Goal: Information Seeking & Learning: Learn about a topic

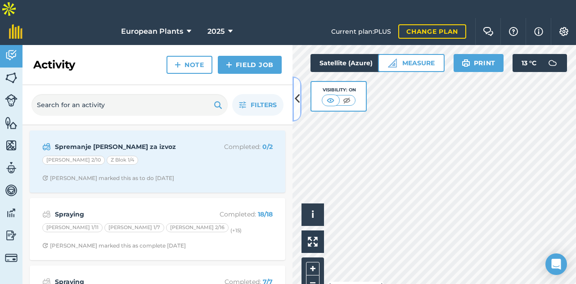
click at [295, 106] on icon at bounding box center [297, 99] width 5 height 16
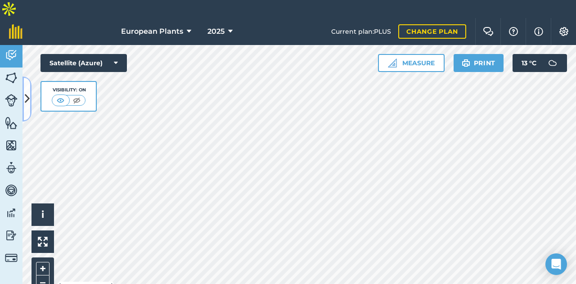
click at [23, 99] on button at bounding box center [27, 99] width 9 height 45
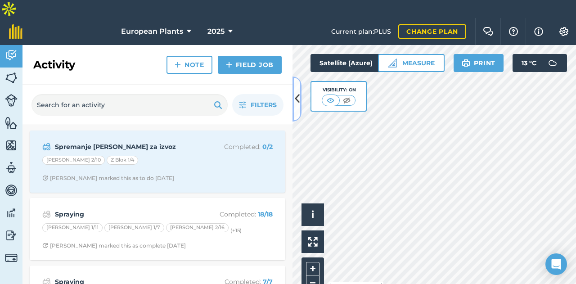
click at [296, 107] on icon at bounding box center [297, 99] width 5 height 16
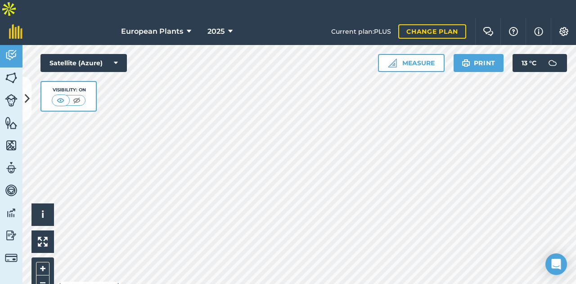
click at [30, 100] on div "Activity Fields Livestock Features Maps Team Vehicles Data Reporting Billing Tu…" at bounding box center [288, 173] width 576 height 257
click at [30, 100] on button at bounding box center [27, 99] width 9 height 45
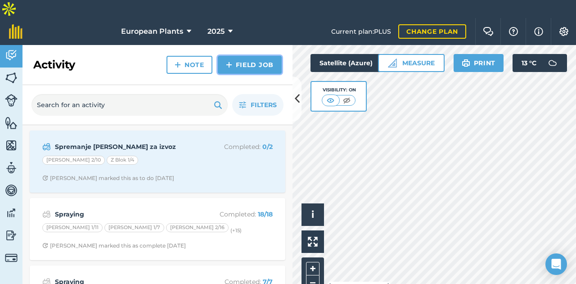
click at [250, 56] on link "Field Job" at bounding box center [250, 65] width 64 height 18
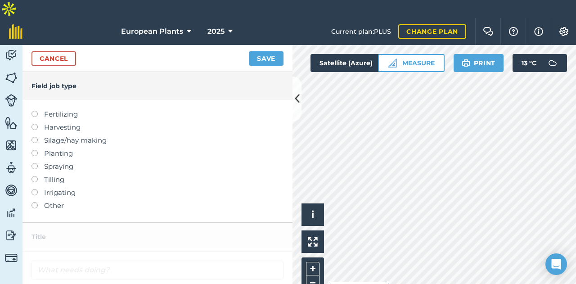
click at [38, 109] on label "Fertilizing" at bounding box center [158, 114] width 252 height 11
type input "Fertilizing"
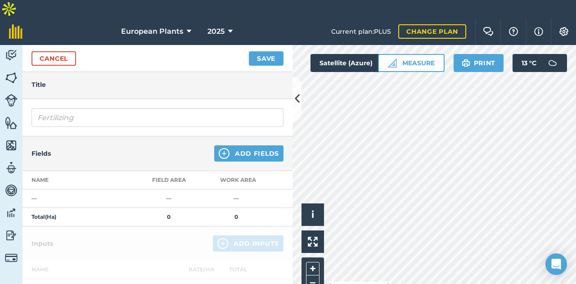
scroll to position [45, 0]
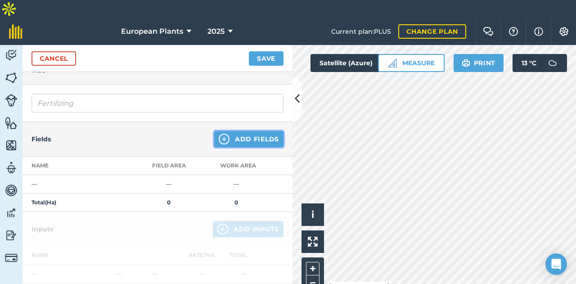
click at [221, 134] on img at bounding box center [224, 139] width 11 height 11
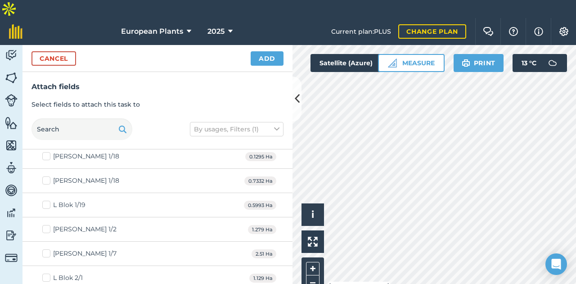
scroll to position [0, 0]
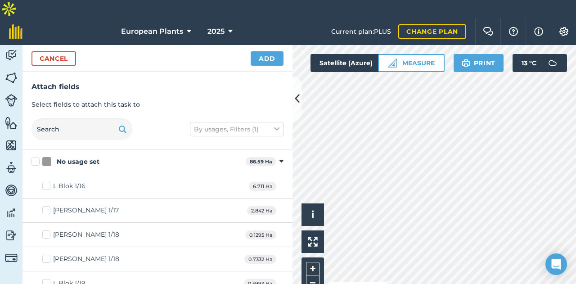
click at [45, 181] on label "L Blok 1/16" at bounding box center [63, 185] width 43 height 9
click at [45, 181] on input "L Blok 1/16" at bounding box center [45, 184] width 6 height 6
checkbox input "true"
click at [39, 199] on div "L Blok 1/17 2.842 Ha" at bounding box center [158, 211] width 270 height 24
click at [274, 51] on button "Add" at bounding box center [267, 58] width 33 height 14
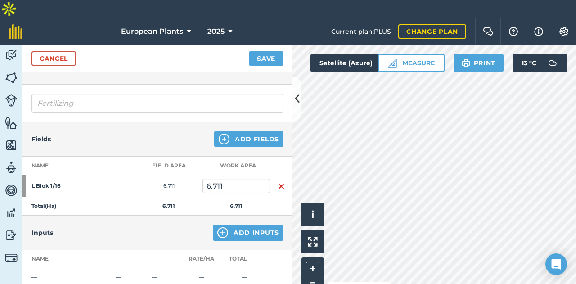
scroll to position [90, 0]
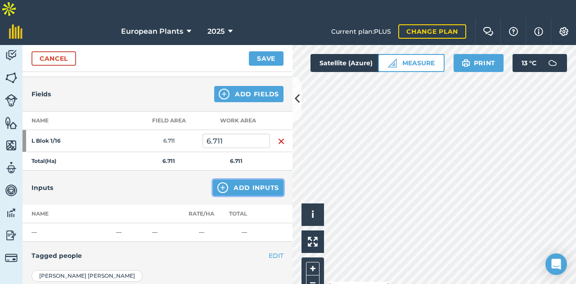
click at [238, 180] on button "Add Inputs" at bounding box center [248, 188] width 71 height 16
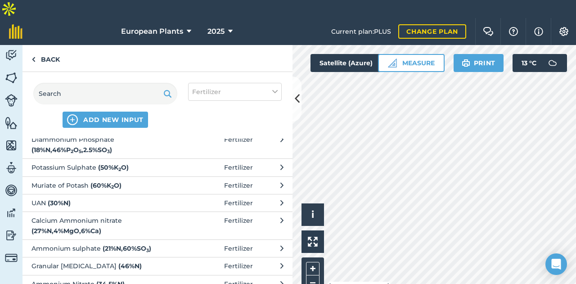
scroll to position [56, 0]
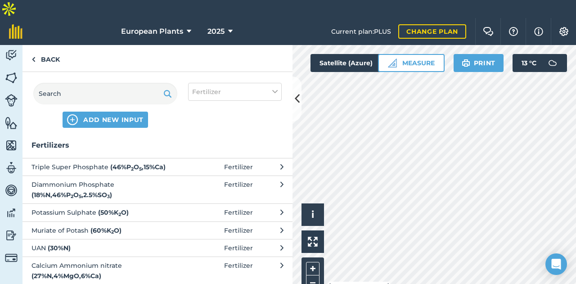
click at [149, 158] on button "Triple Super Phosphate ( 46 % P 2 O 5 , 15 % Ca ) Fertilizer" at bounding box center [158, 167] width 270 height 18
select select "FERTILIZER"
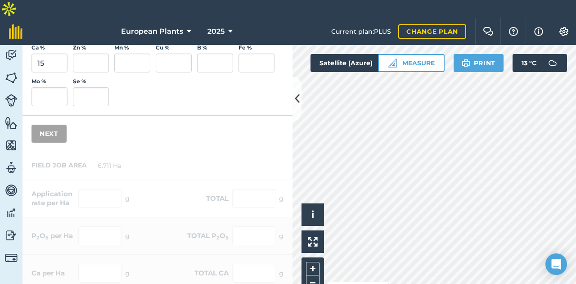
scroll to position [0, 0]
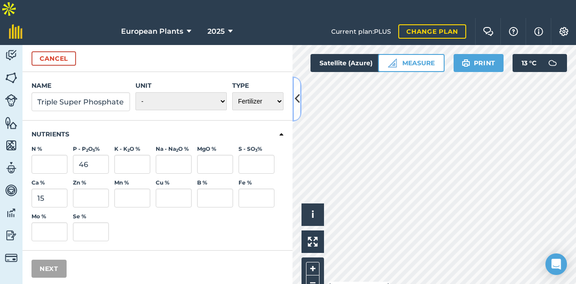
click at [295, 102] on icon at bounding box center [297, 99] width 5 height 16
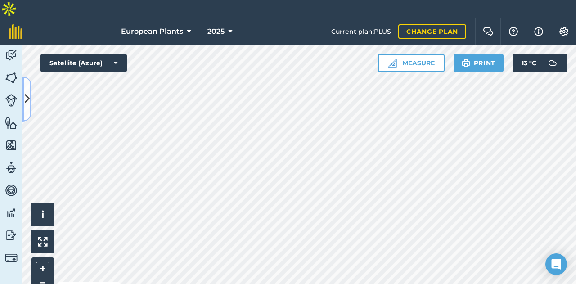
click at [28, 95] on icon at bounding box center [27, 99] width 5 height 16
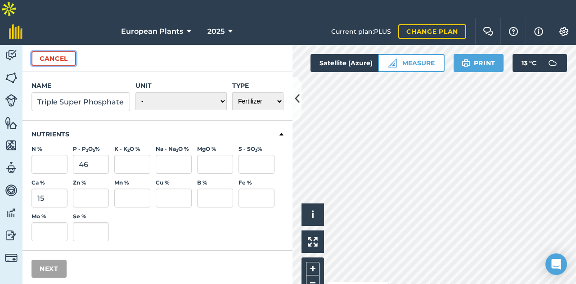
click at [57, 51] on button "Cancel" at bounding box center [54, 58] width 45 height 14
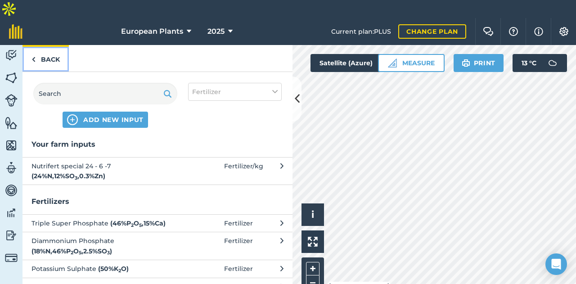
click at [34, 54] on img at bounding box center [34, 59] width 4 height 11
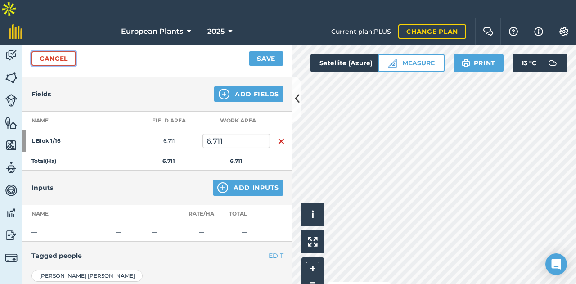
click at [34, 51] on link "Cancel" at bounding box center [54, 58] width 45 height 14
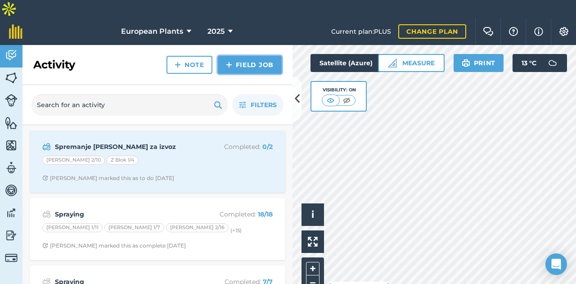
click at [249, 56] on link "Field Job" at bounding box center [250, 65] width 64 height 18
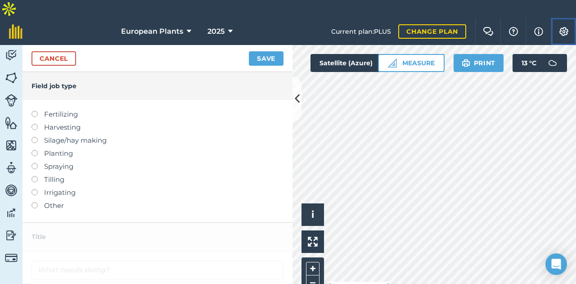
click at [570, 18] on button "Settings" at bounding box center [563, 31] width 25 height 27
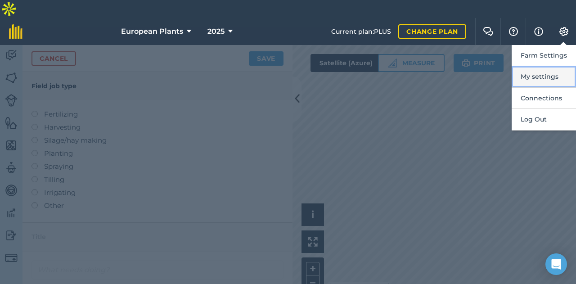
click at [539, 68] on button "My settings" at bounding box center [544, 76] width 64 height 21
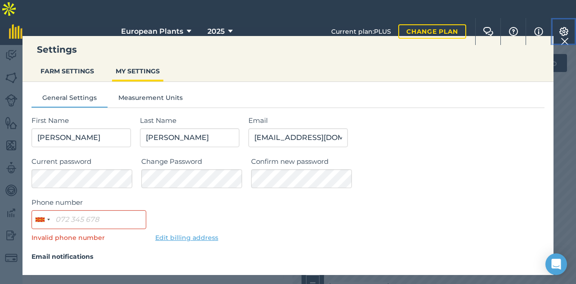
click at [552, 18] on button "Settings" at bounding box center [563, 31] width 25 height 27
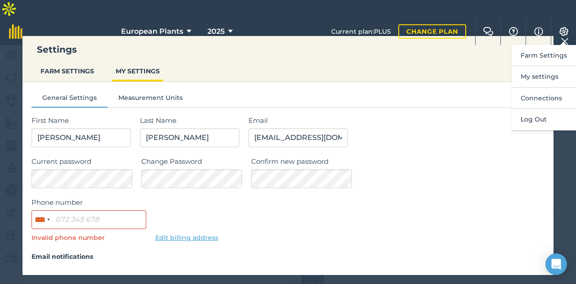
click at [464, 165] on label "Confirm new password" at bounding box center [398, 161] width 294 height 11
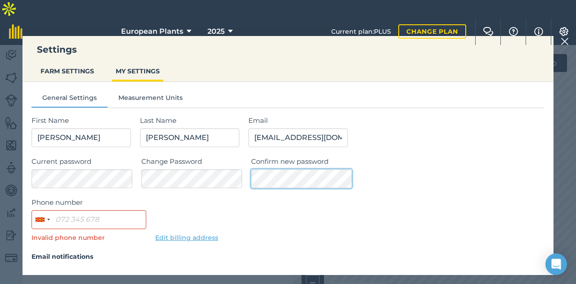
scroll to position [2, 0]
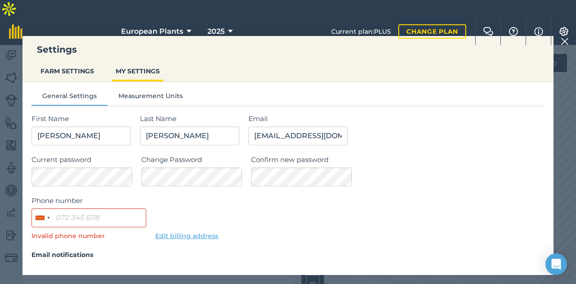
click at [562, 44] on img at bounding box center [565, 41] width 8 height 11
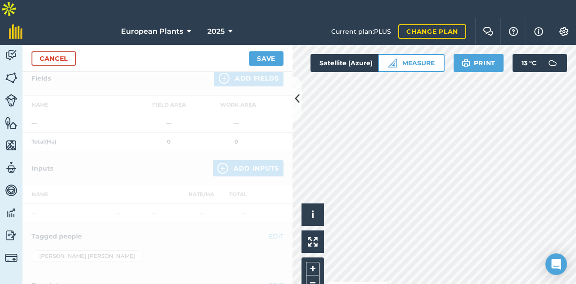
scroll to position [168, 0]
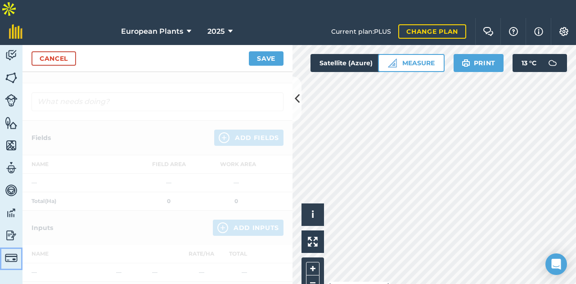
click at [3, 248] on link "Billing" at bounding box center [11, 259] width 23 height 23
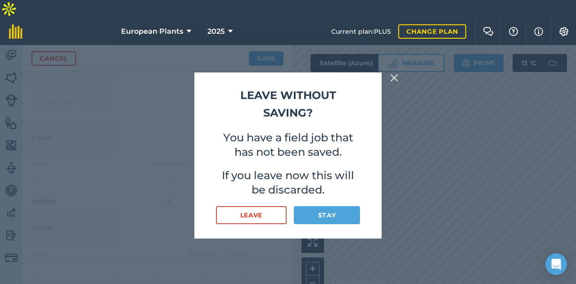
click at [383, 69] on div "Leave without saving? You have a field job that has not been saved. If you leav…" at bounding box center [288, 155] width 576 height 257
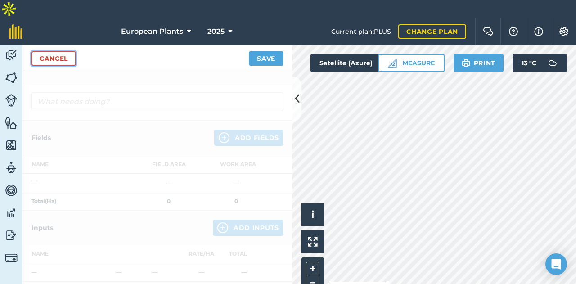
click at [52, 51] on link "Cancel" at bounding box center [54, 58] width 45 height 14
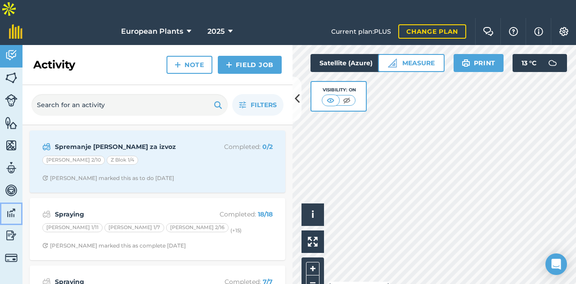
click at [5, 206] on img at bounding box center [11, 213] width 13 height 14
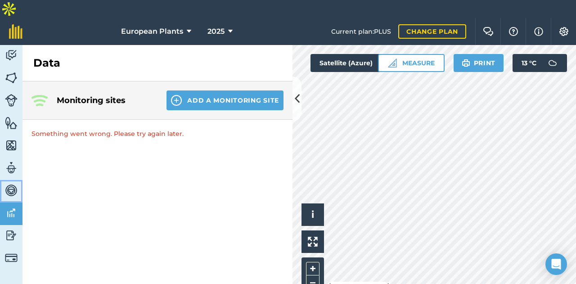
click at [14, 180] on link "Vehicles" at bounding box center [11, 191] width 23 height 23
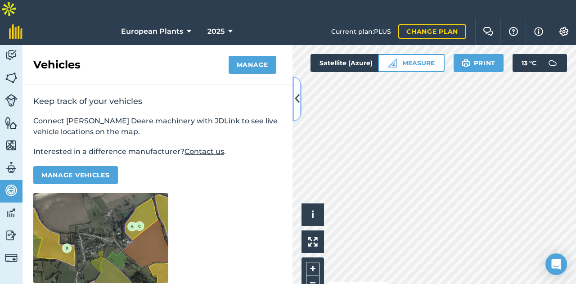
click at [294, 100] on button at bounding box center [297, 99] width 9 height 45
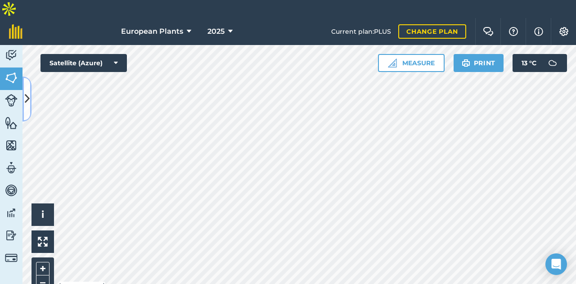
click at [26, 97] on icon at bounding box center [27, 99] width 5 height 16
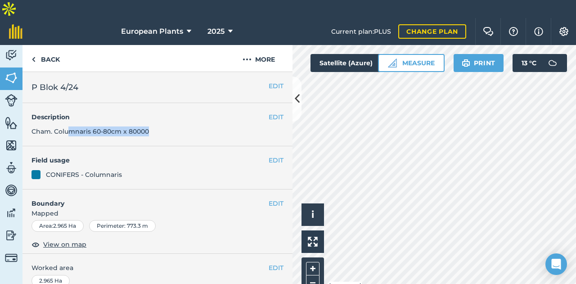
drag, startPoint x: 152, startPoint y: 115, endPoint x: 80, endPoint y: 135, distance: 74.4
click at [80, 135] on div "EDIT P Blok 4/24 EDIT Description Cham. Columnaris 60-80cm x 80000 EDIT Field u…" at bounding box center [158, 187] width 270 height 230
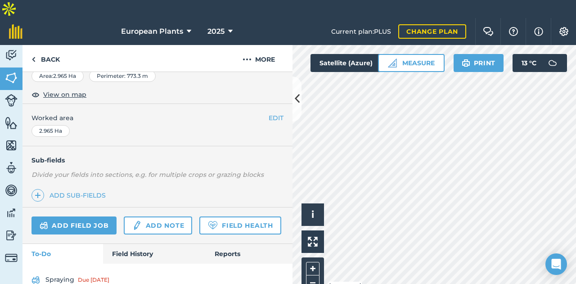
scroll to position [188, 0]
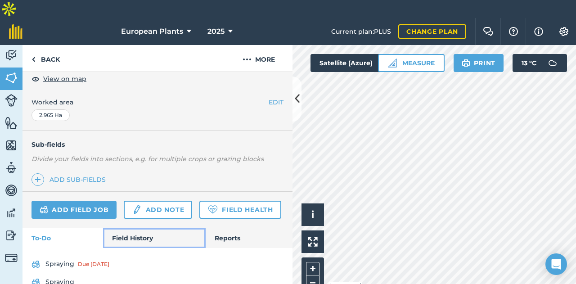
click at [124, 228] on link "Field History" at bounding box center [154, 238] width 102 height 20
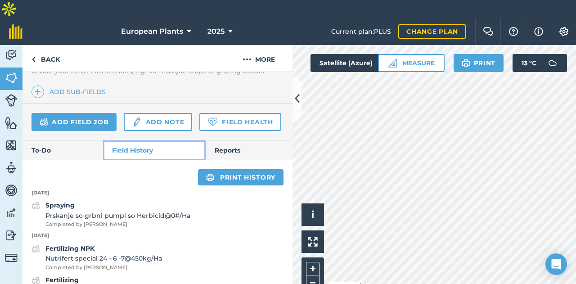
scroll to position [276, 0]
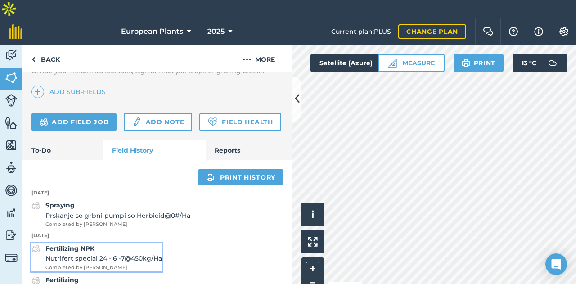
click at [81, 254] on span "Nutrifert special 24 - 6 -7 @ 450 kg / Ha" at bounding box center [103, 259] width 117 height 10
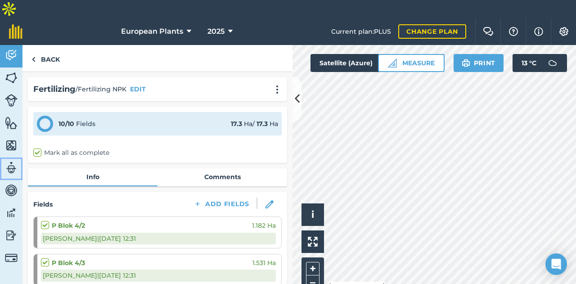
click at [14, 161] on img at bounding box center [11, 168] width 13 height 14
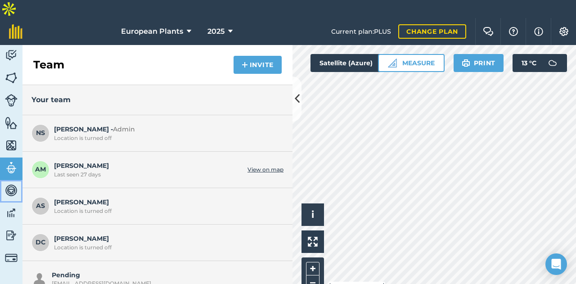
click at [9, 184] on img at bounding box center [11, 191] width 13 height 14
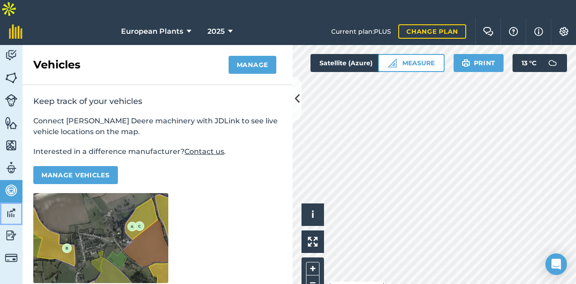
click at [8, 204] on link "Data" at bounding box center [11, 214] width 23 height 23
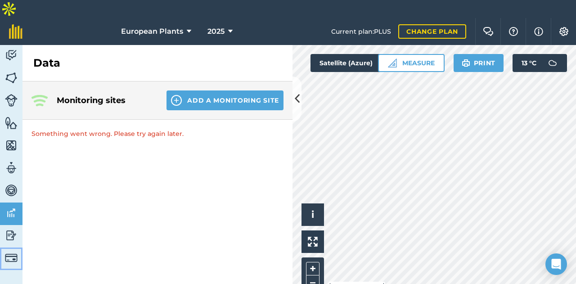
click at [0, 248] on link "Billing" at bounding box center [11, 259] width 23 height 23
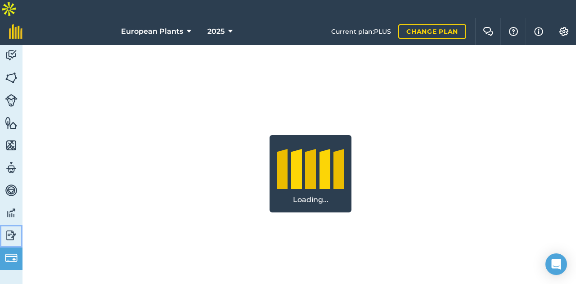
click at [8, 229] on img at bounding box center [11, 236] width 13 height 14
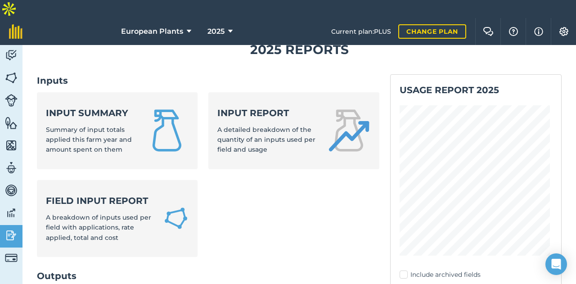
scroll to position [29, 0]
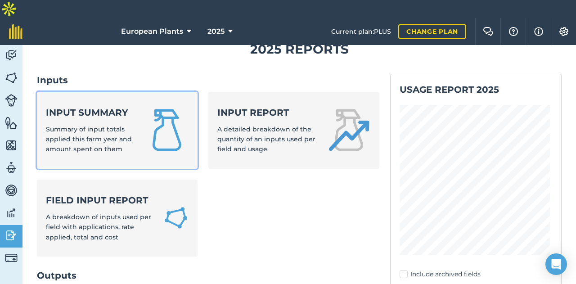
click at [145, 109] on img at bounding box center [166, 130] width 43 height 43
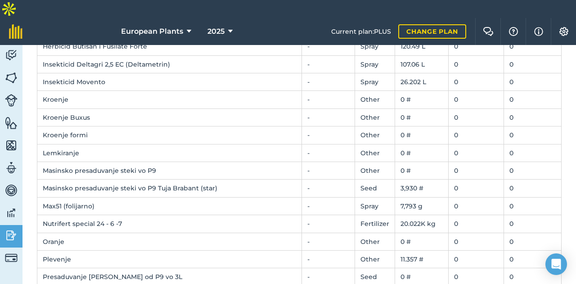
scroll to position [224, 0]
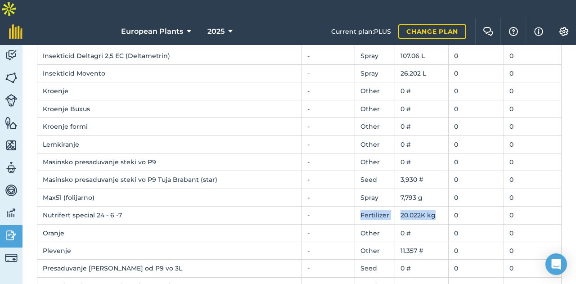
drag, startPoint x: 427, startPoint y: 196, endPoint x: 343, endPoint y: 195, distance: 83.8
click at [343, 207] on tr "Nutrifert special 24 - 6 -7 - Fertilizer 20.022K kg 0 0" at bounding box center [299, 216] width 525 height 18
click at [86, 207] on td "Nutrifert special 24 - 6 -7" at bounding box center [169, 216] width 265 height 18
click at [399, 207] on td "20.022K kg" at bounding box center [422, 216] width 54 height 18
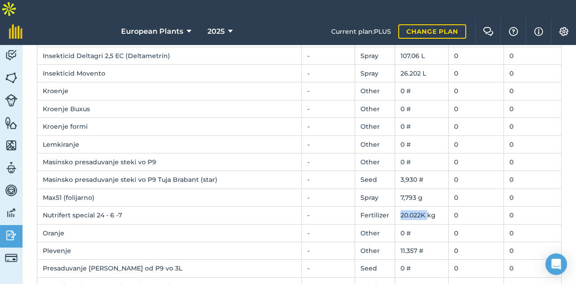
click at [399, 207] on td "20.022K kg" at bounding box center [422, 216] width 54 height 18
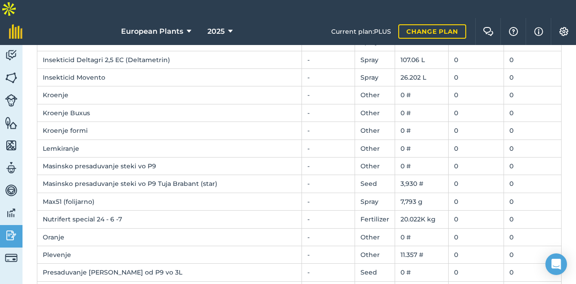
click at [411, 193] on td "7,793 g" at bounding box center [422, 202] width 54 height 18
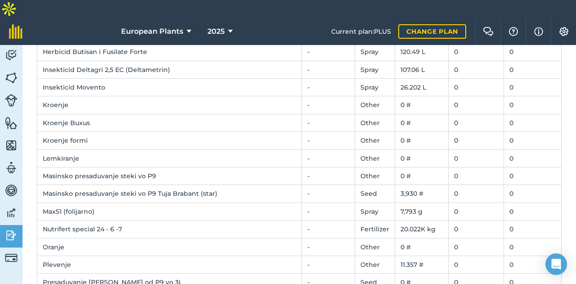
scroll to position [209, 0]
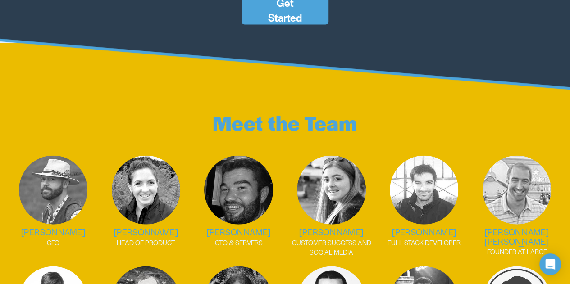
scroll to position [951, 0]
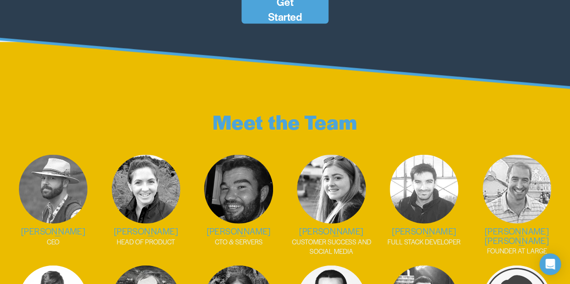
click at [367, 107] on p "Meet the Team" at bounding box center [284, 122] width 547 height 30
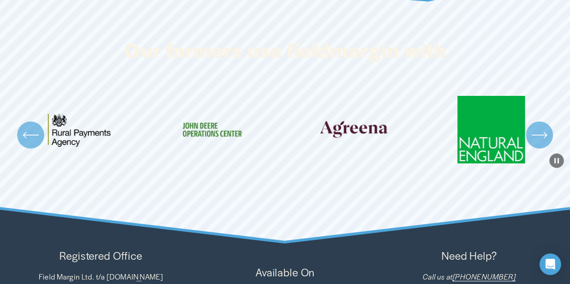
scroll to position [1605, 0]
